Goal: Task Accomplishment & Management: Manage account settings

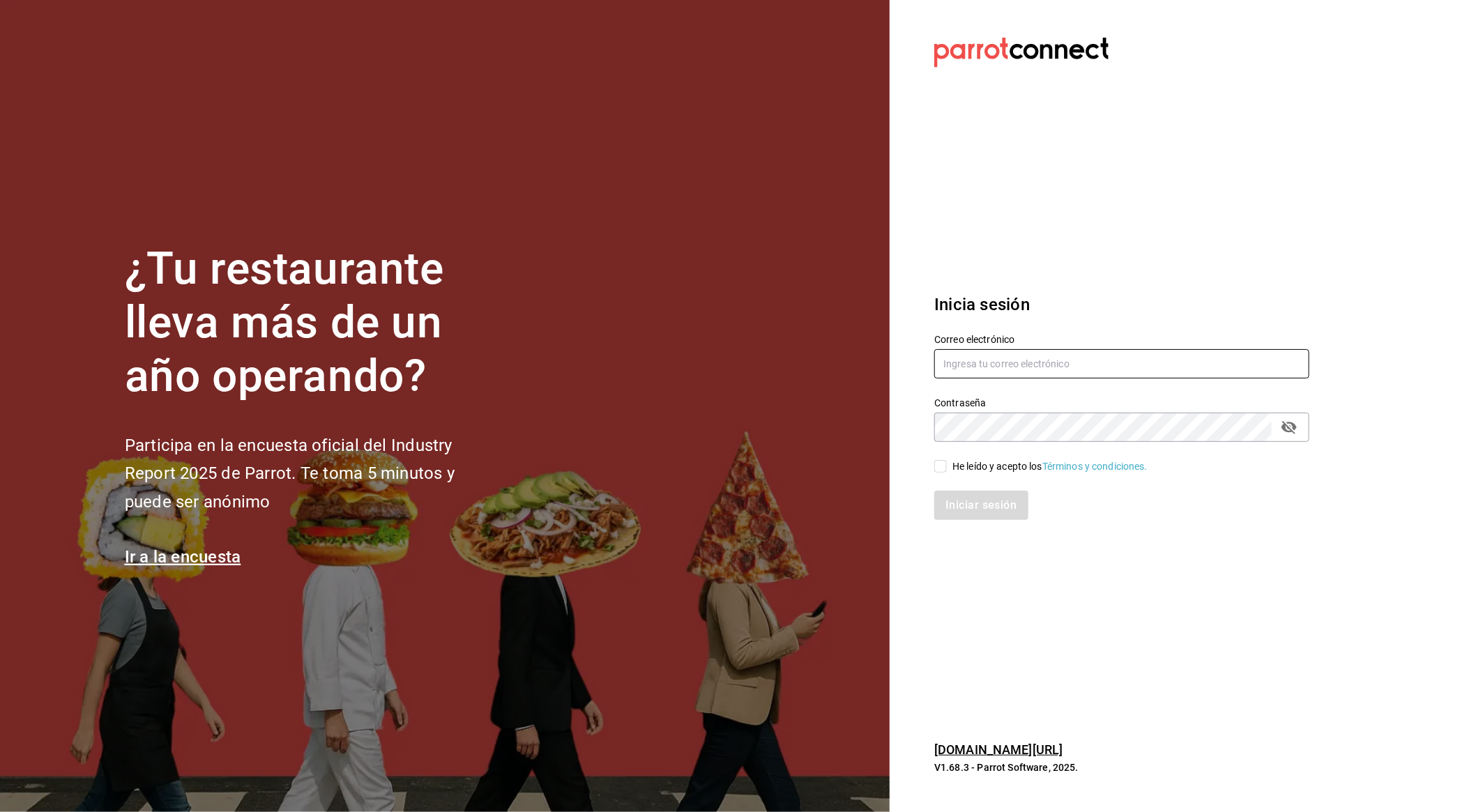
click at [1070, 366] on input "text" at bounding box center [1122, 364] width 375 height 29
type input "[PERSON_NAME][EMAIL_ADDRESS][DOMAIN_NAME]"
click at [944, 460] on label "He leído y acepto los Términos y condiciones." at bounding box center [1041, 467] width 213 height 15
click at [944, 460] on input "He leído y acepto los Términos y condiciones." at bounding box center [940, 466] width 12 height 12
checkbox input "true"
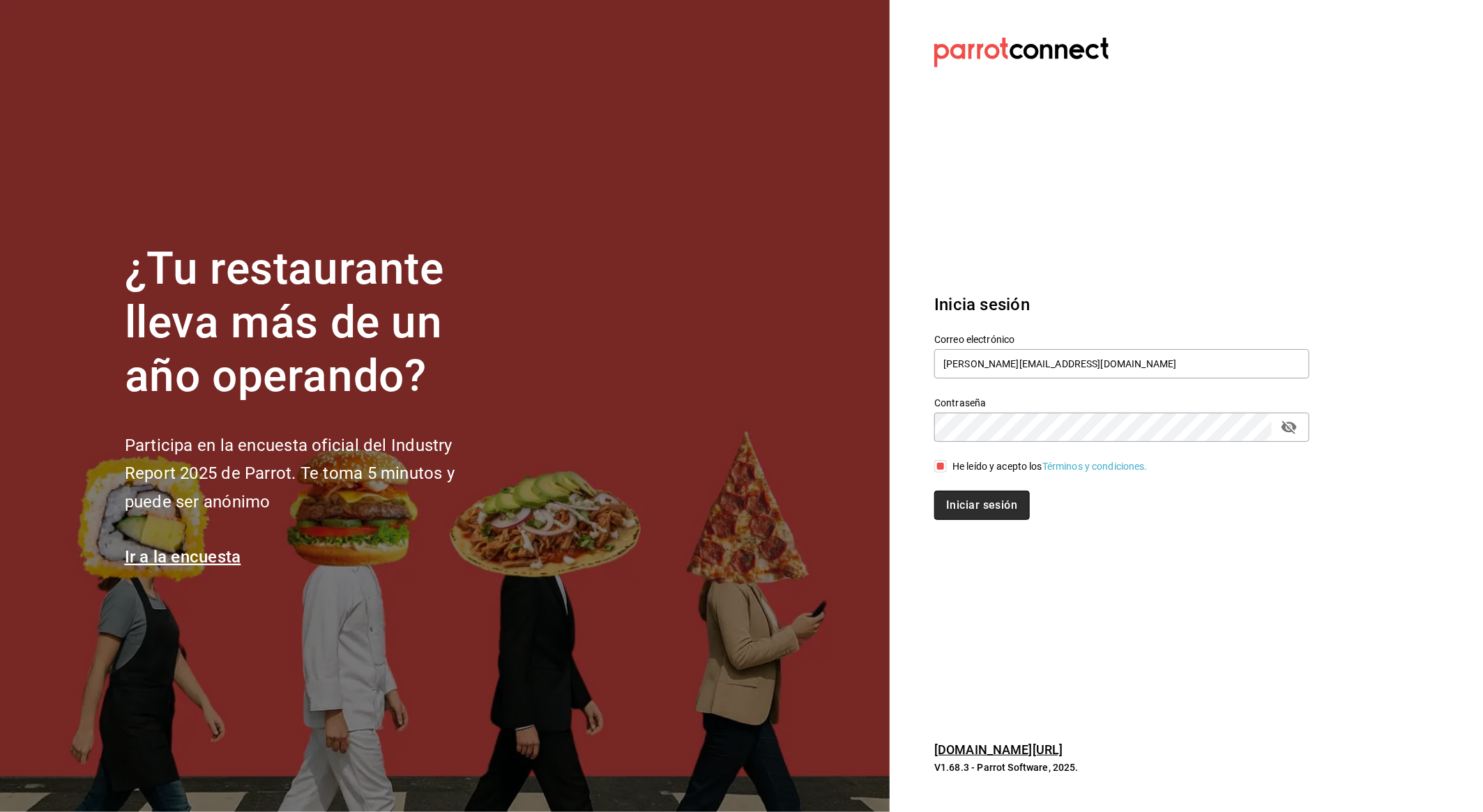
click at [974, 515] on button "Iniciar sesión" at bounding box center [982, 506] width 95 height 29
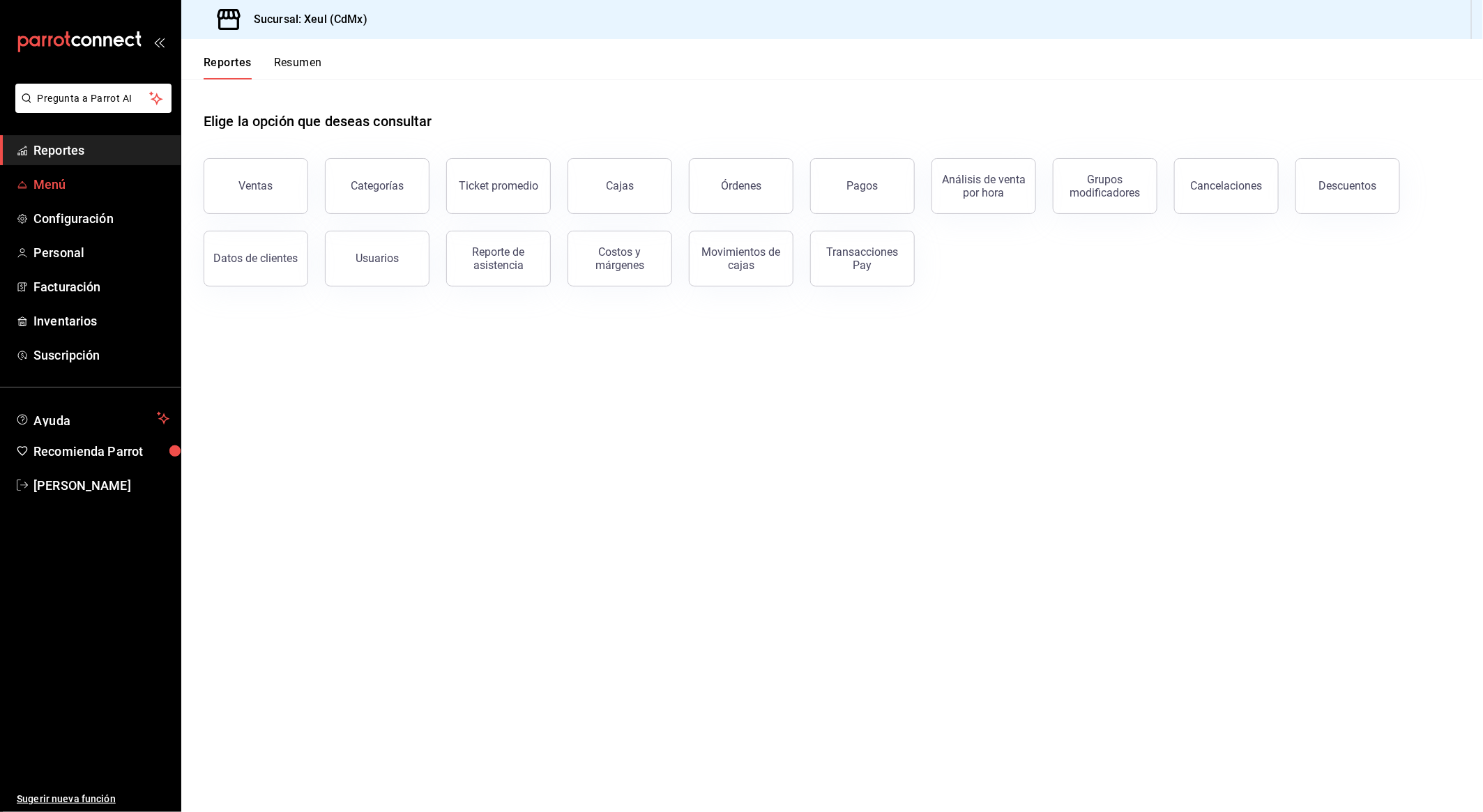
click at [81, 185] on span "Menú" at bounding box center [101, 185] width 136 height 19
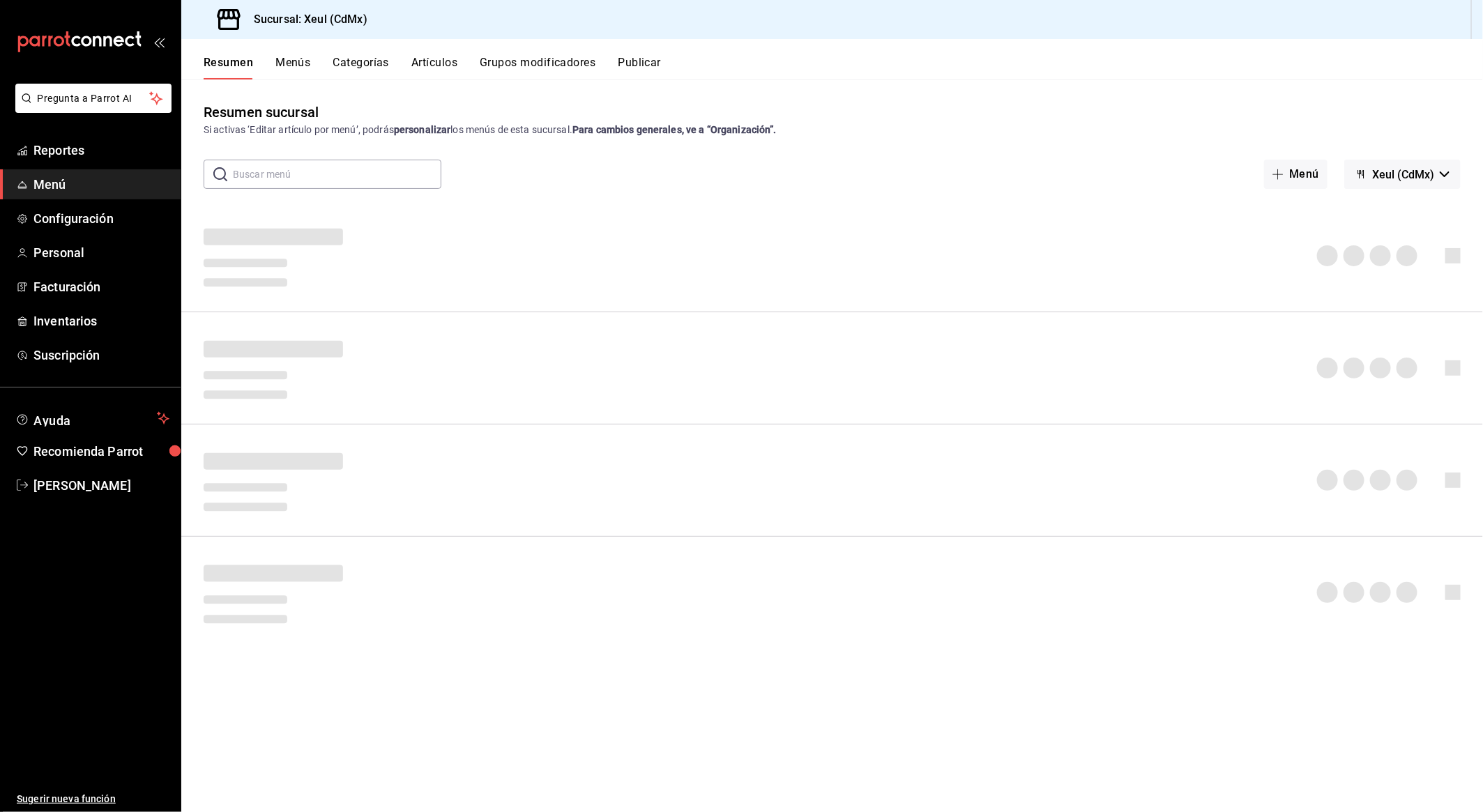
click at [437, 60] on button "Artículos" at bounding box center [434, 67] width 46 height 23
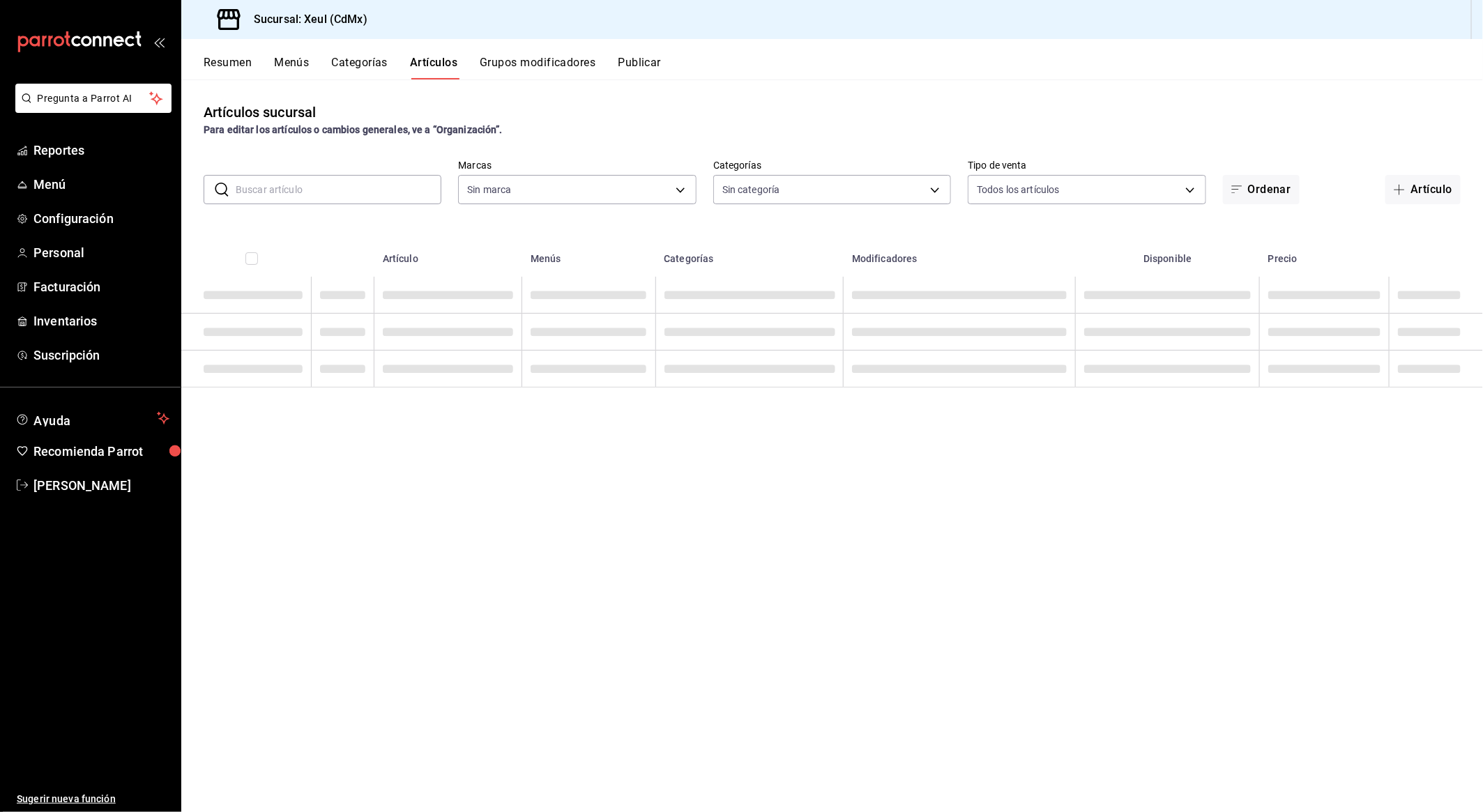
type input "556c56df-7d38-43a9-98c1-84be39c4f433"
type input "9ffb4ff0-a760-4229-a6f3-88949d182805,af0c7c9f-f8a8-44bd-a5b8-c8fa444149a7,c51de…"
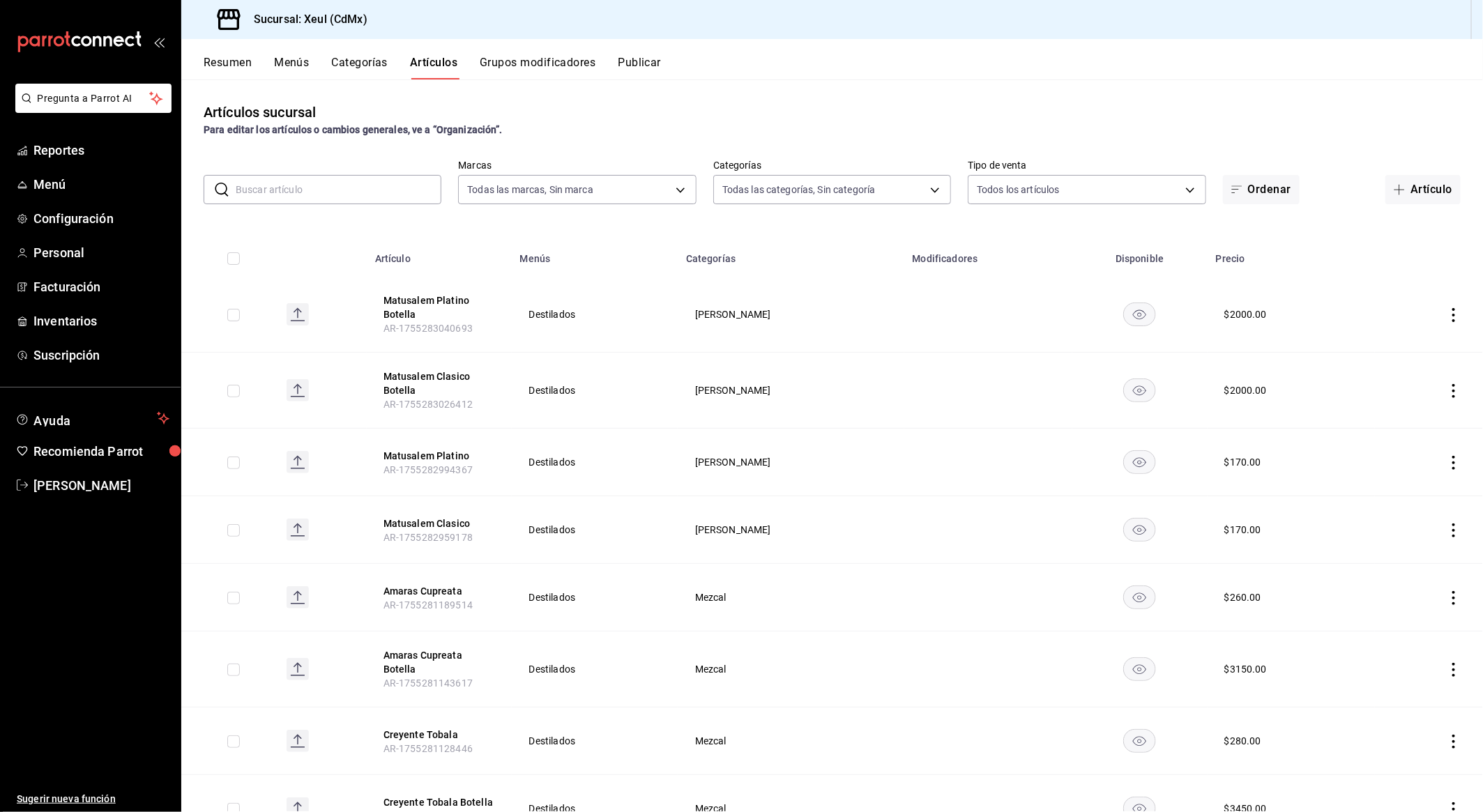
click at [323, 206] on div "Artículos sucursal Para editar los artículos o cambios generales, ve a “Organiz…" at bounding box center [832, 445] width 1302 height 732
click at [320, 193] on input "text" at bounding box center [339, 190] width 206 height 28
type input "cantarito"
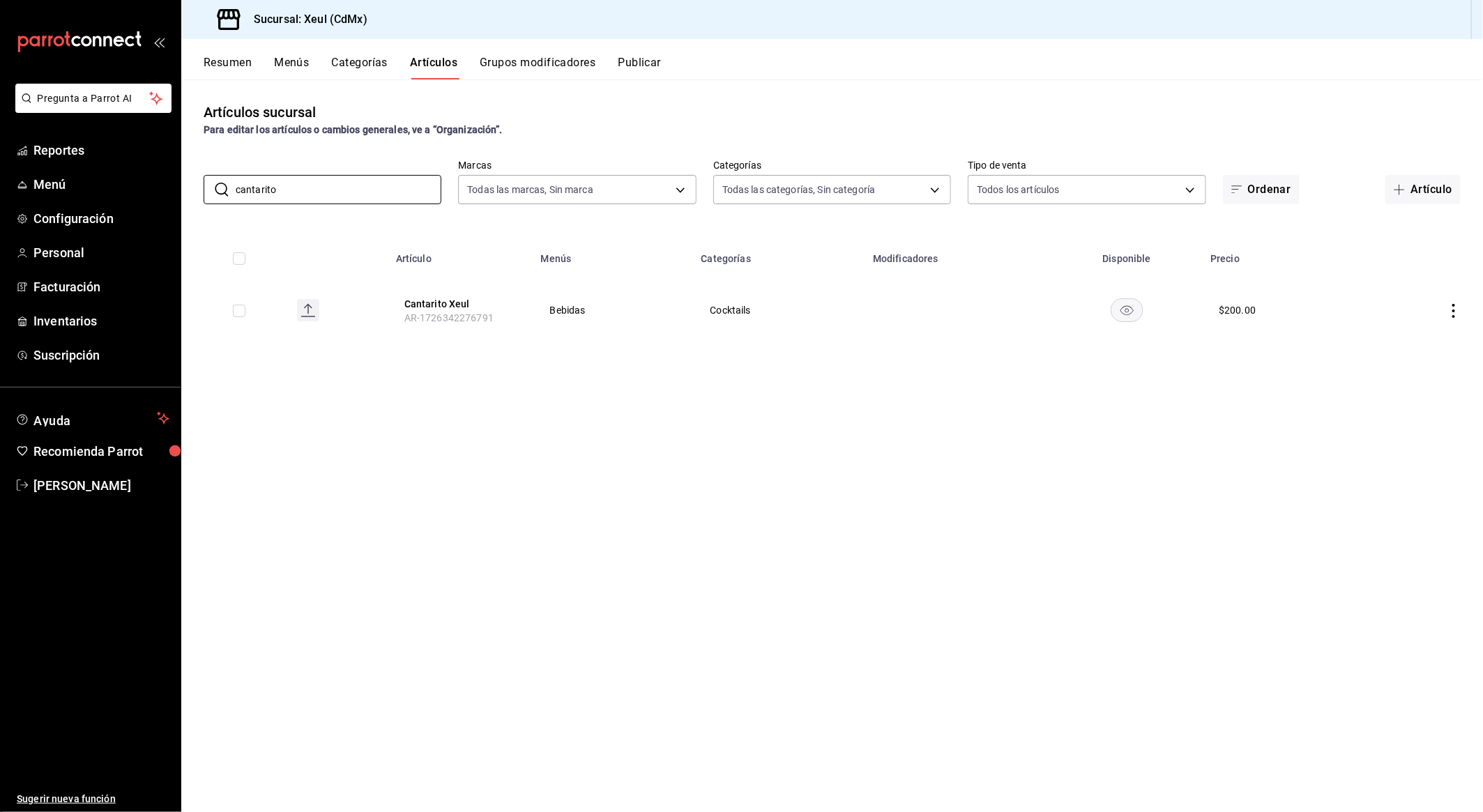
click at [1464, 309] on td at bounding box center [1422, 310] width 120 height 67
click at [1456, 308] on icon "actions" at bounding box center [1454, 311] width 14 height 14
click at [1370, 347] on icon at bounding box center [1378, 344] width 17 height 17
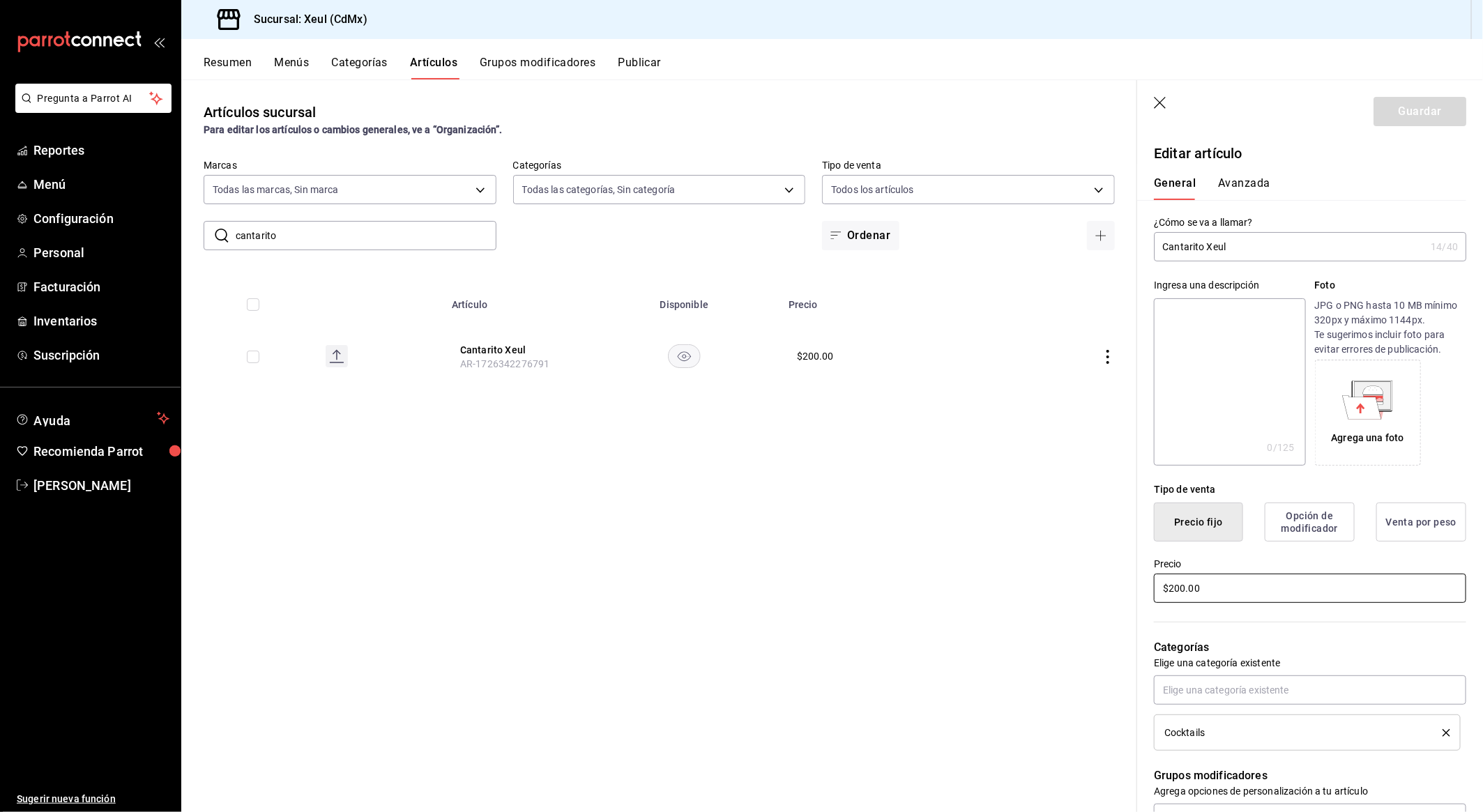
click at [1178, 587] on input "$200.00" at bounding box center [1310, 588] width 312 height 29
type input "$220.00"
click at [1401, 109] on button "Guardar" at bounding box center [1420, 112] width 93 height 29
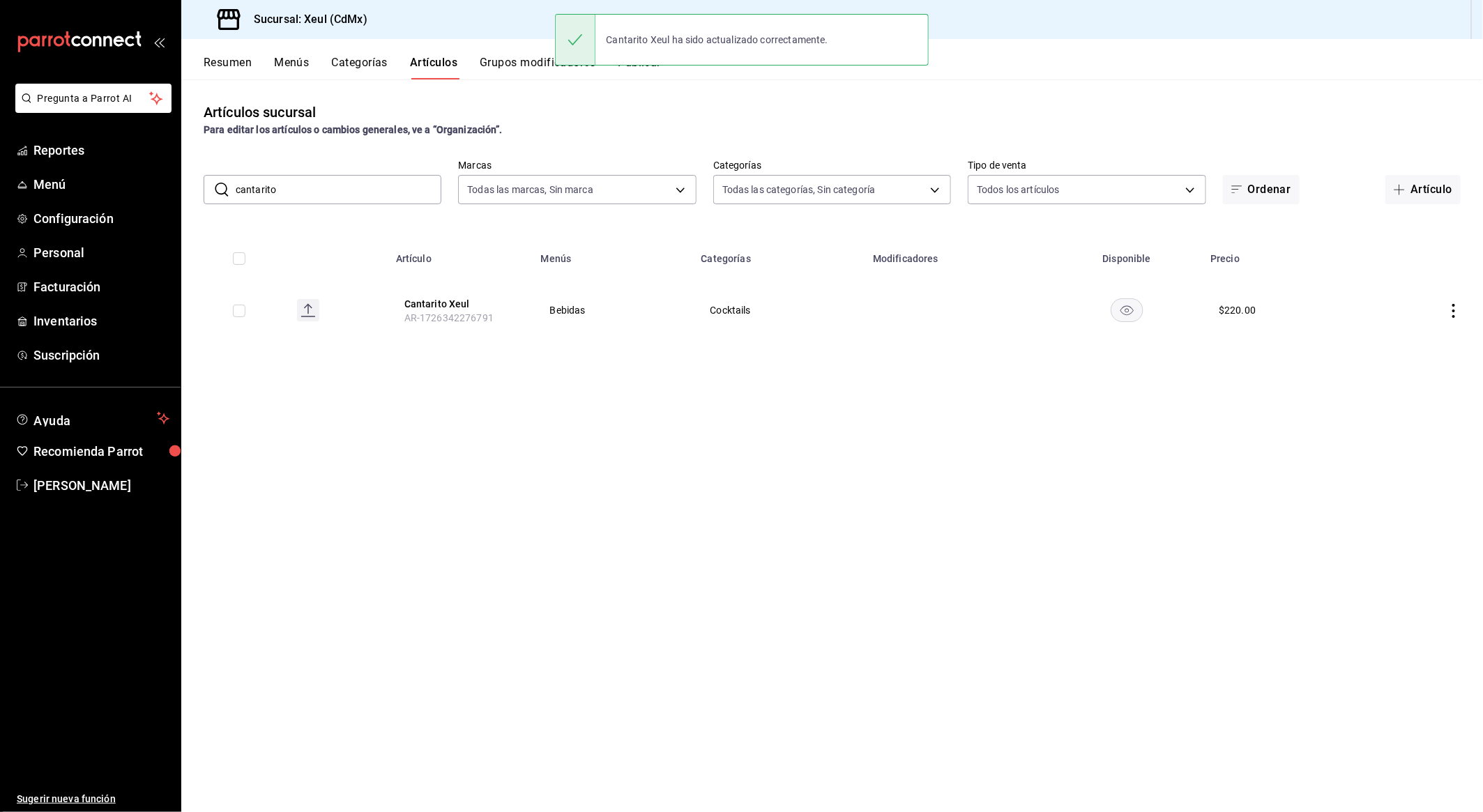
click at [1289, 519] on div "Artículos sucursal Para editar los artículos o cambios generales, ve a “Organiz…" at bounding box center [832, 445] width 1302 height 732
